Goal: Transaction & Acquisition: Book appointment/travel/reservation

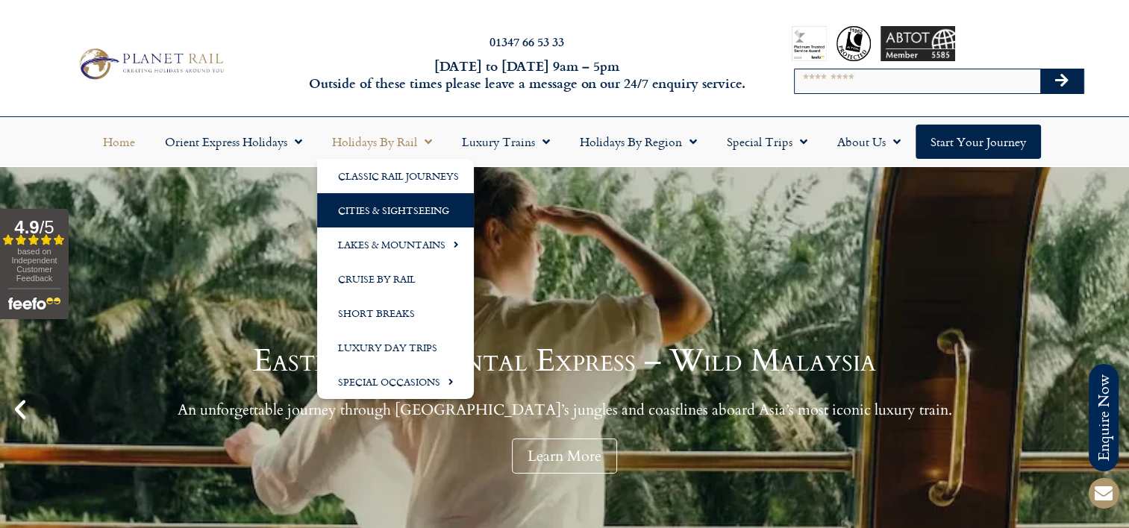
click at [367, 205] on link "Cities & Sightseeing" at bounding box center [395, 210] width 157 height 34
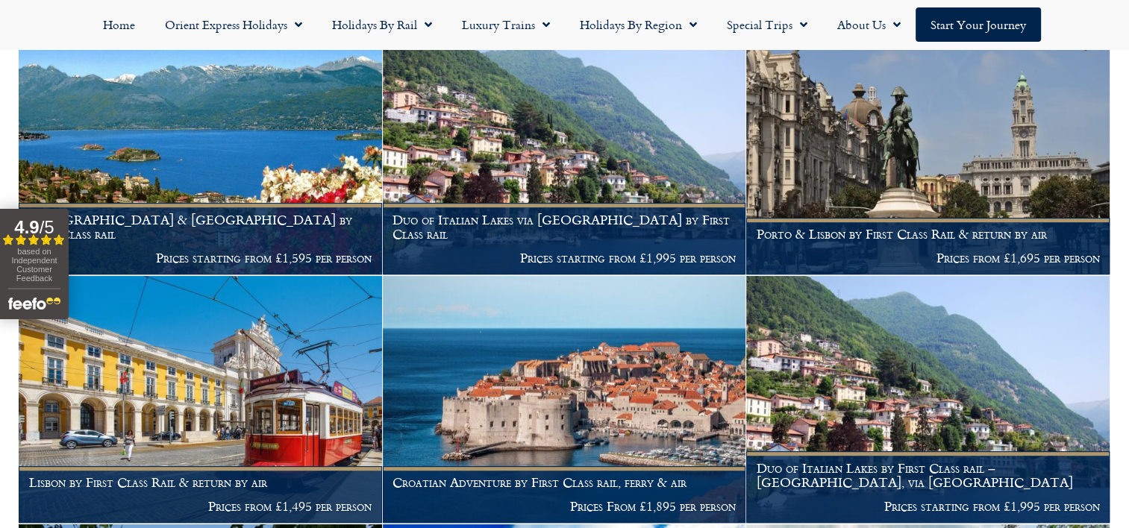
scroll to position [746, 0]
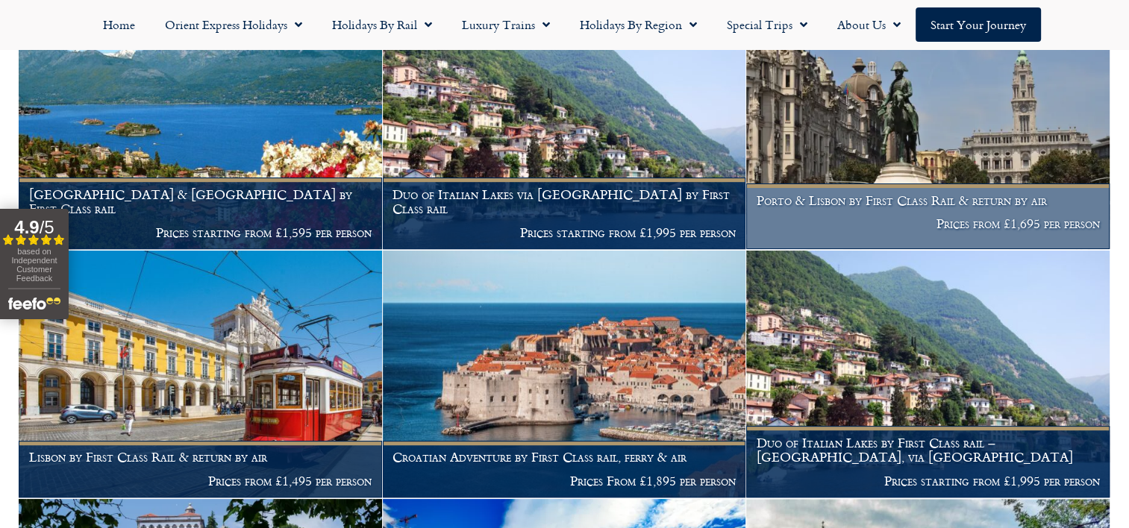
click at [919, 193] on h1 "Porto & Lisbon by First Class Rail & return by air" at bounding box center [927, 200] width 343 height 15
